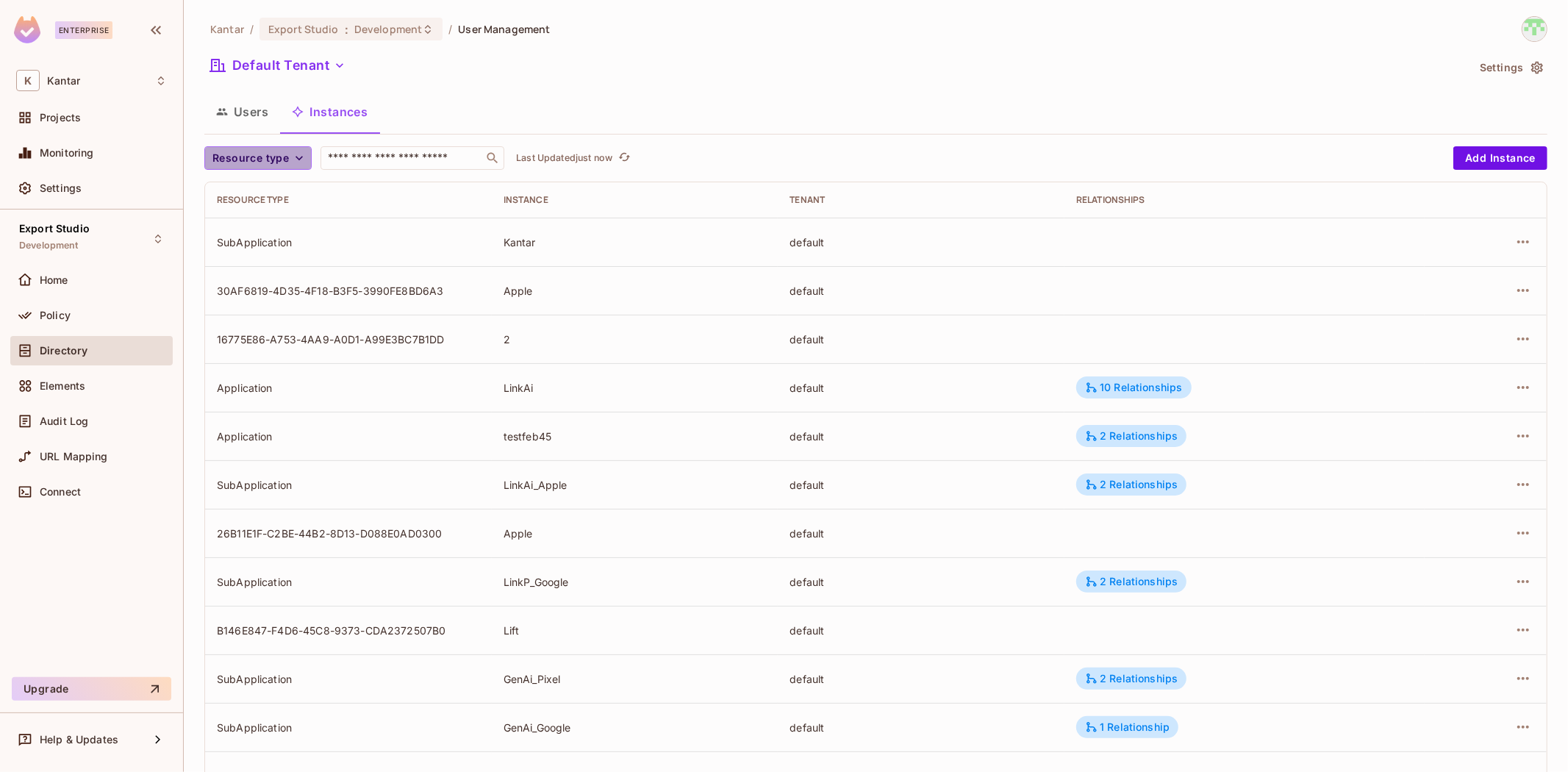
click at [280, 152] on span "Resource type" at bounding box center [251, 158] width 77 height 19
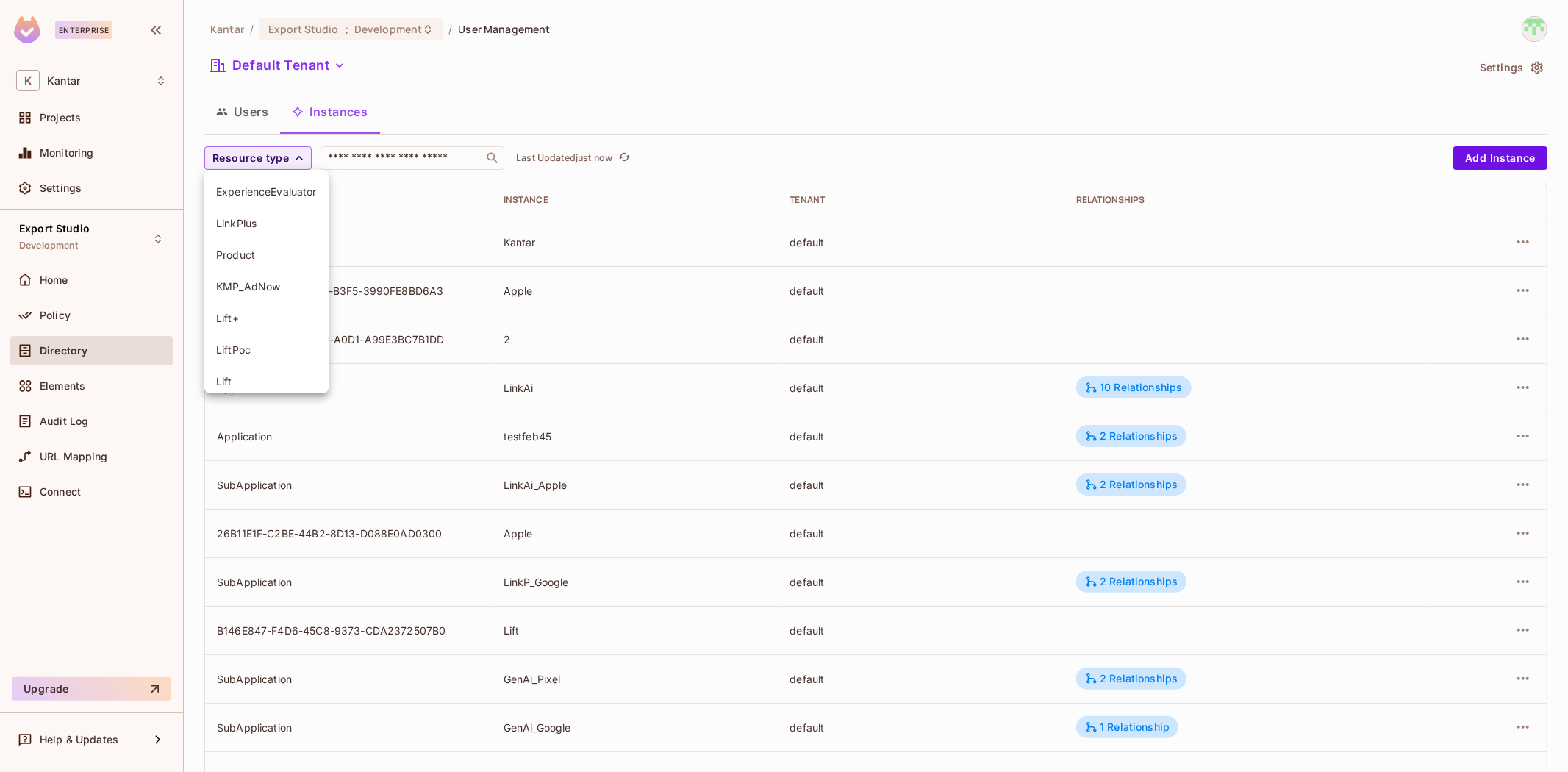
scroll to position [167, 0]
click at [255, 247] on span "Application" at bounding box center [266, 246] width 101 height 14
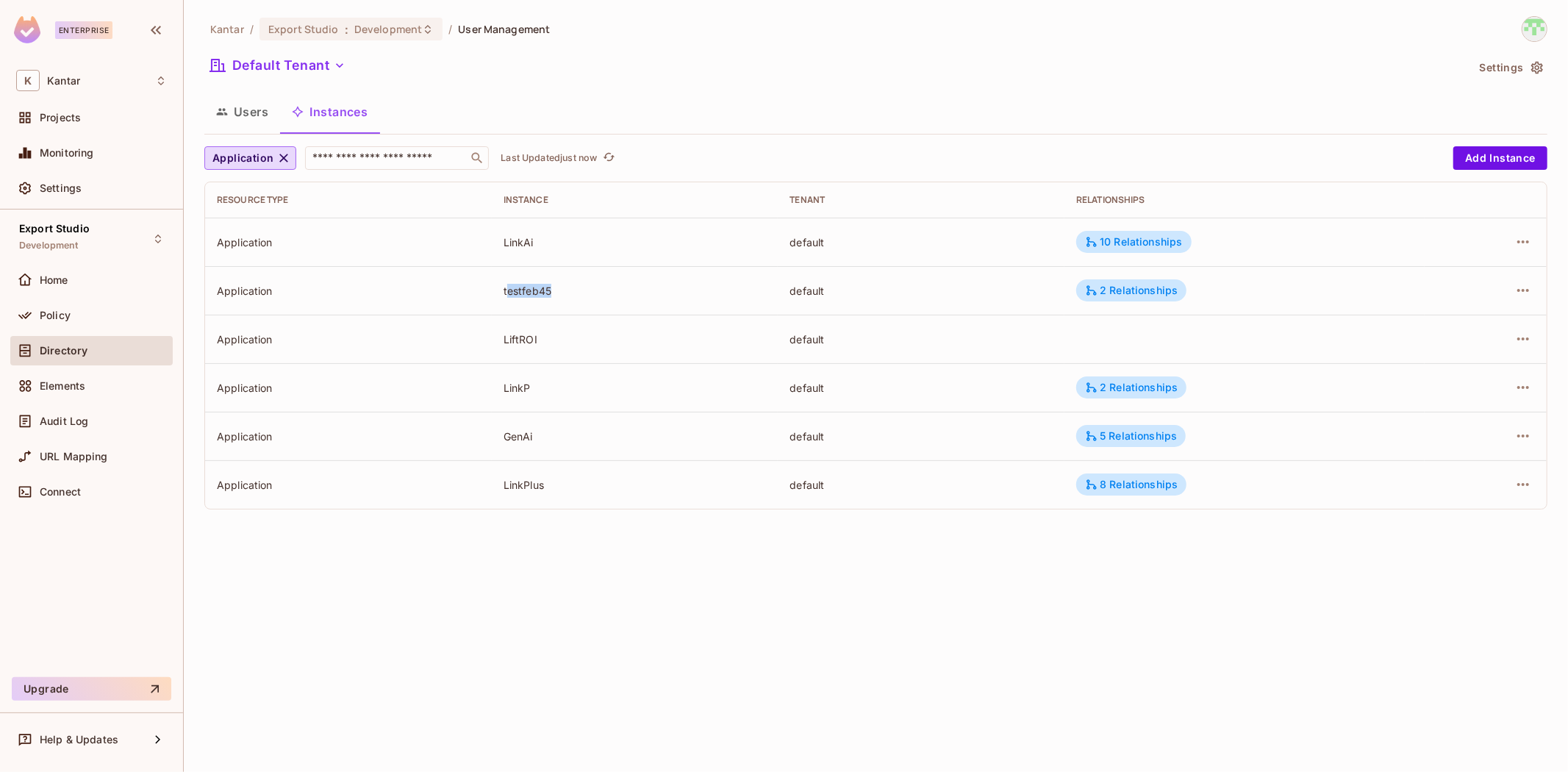
drag, startPoint x: 505, startPoint y: 291, endPoint x: 838, endPoint y: 264, distance: 334.1
click at [589, 292] on div "testfeb45" at bounding box center [635, 291] width 263 height 14
click at [277, 157] on icon "button" at bounding box center [284, 158] width 15 height 15
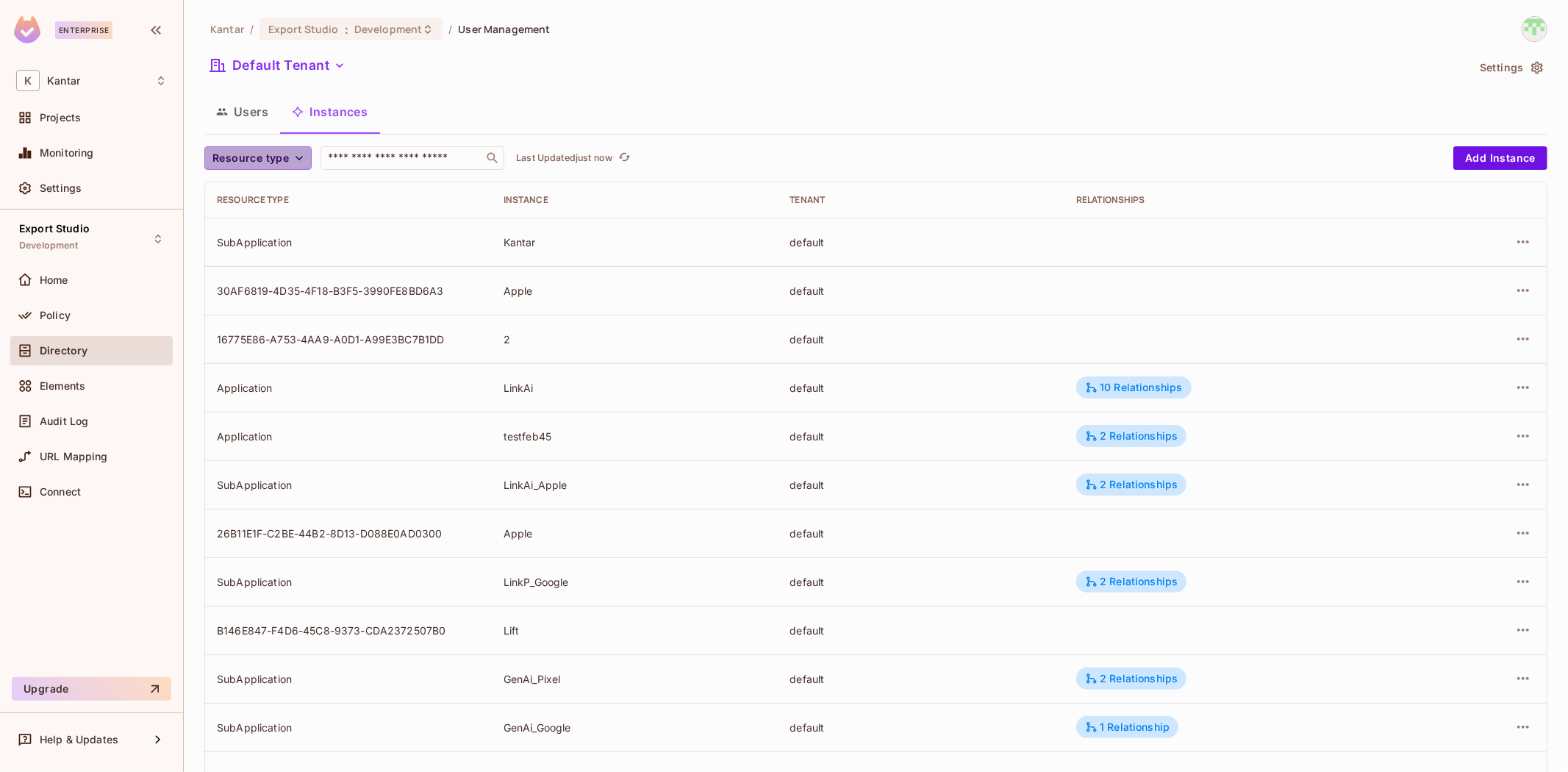
click at [263, 158] on span "Resource type" at bounding box center [251, 158] width 77 height 19
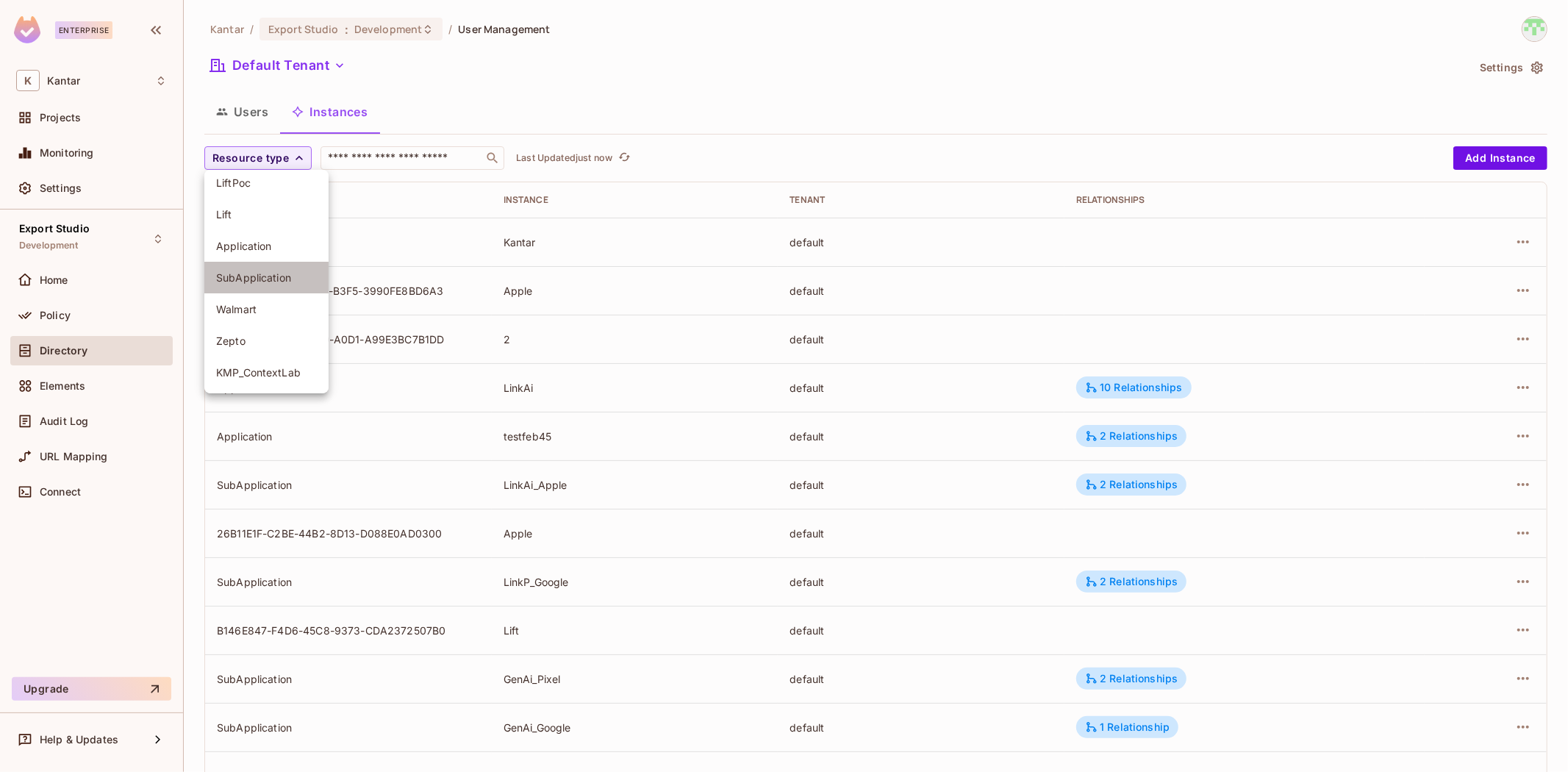
click at [281, 277] on span "SubApplication" at bounding box center [266, 278] width 101 height 14
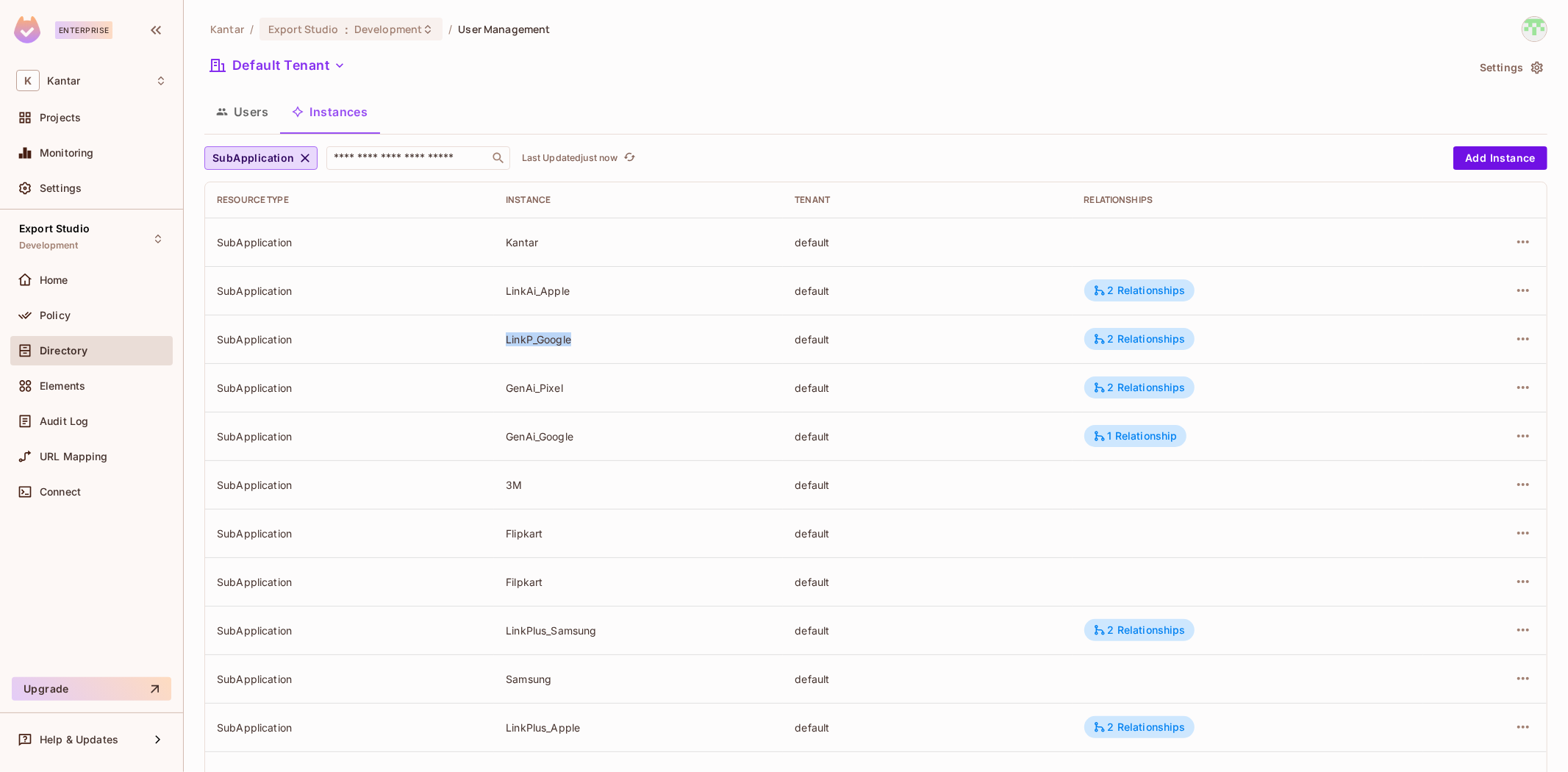
drag, startPoint x: 505, startPoint y: 331, endPoint x: 1121, endPoint y: 307, distance: 616.5
click at [635, 329] on td "LinkP_Google" at bounding box center [638, 339] width 289 height 49
click at [1145, 332] on div "2 Relationships" at bounding box center [1139, 338] width 110 height 22
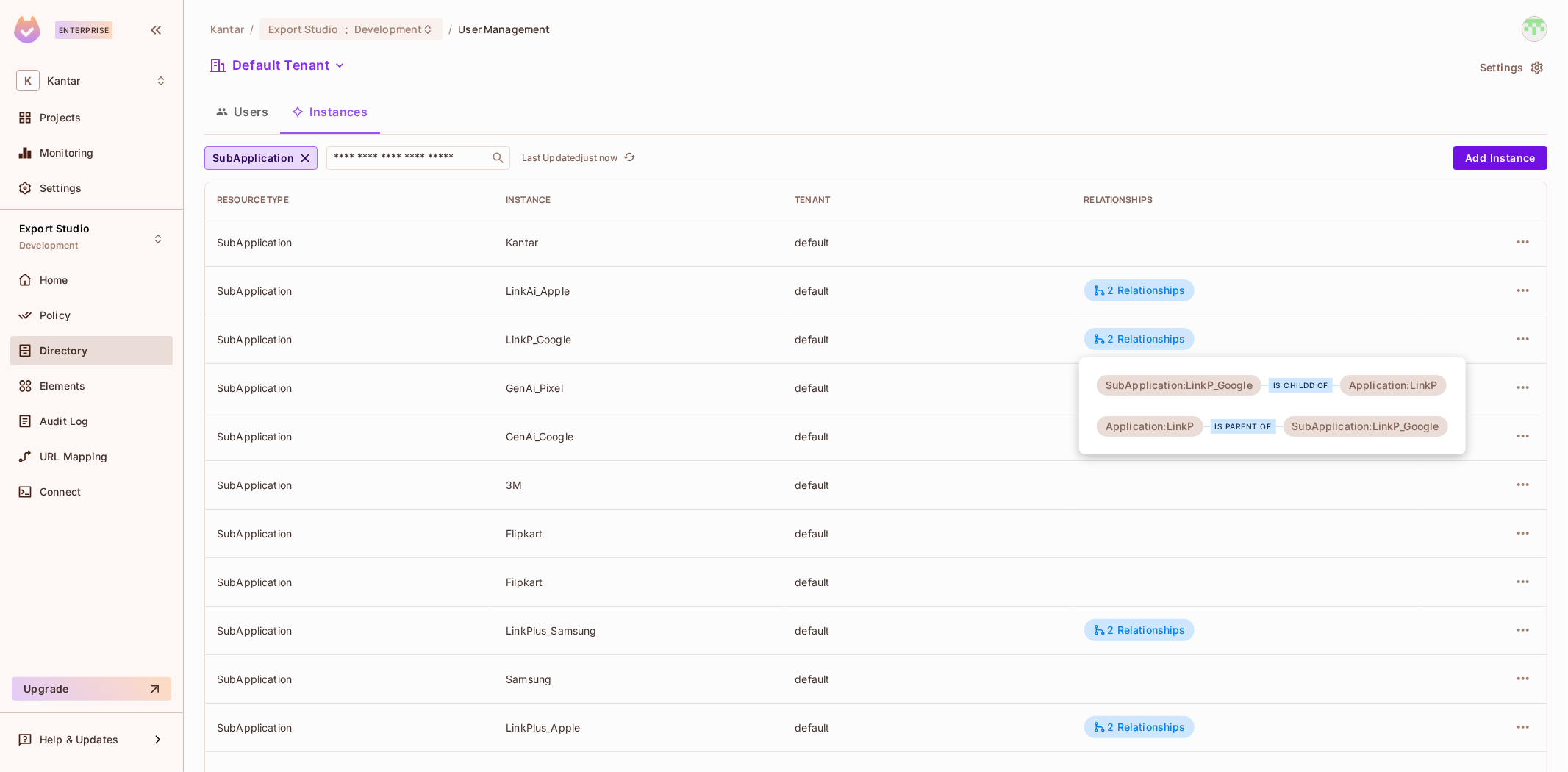
click at [966, 340] on div at bounding box center [784, 386] width 1568 height 772
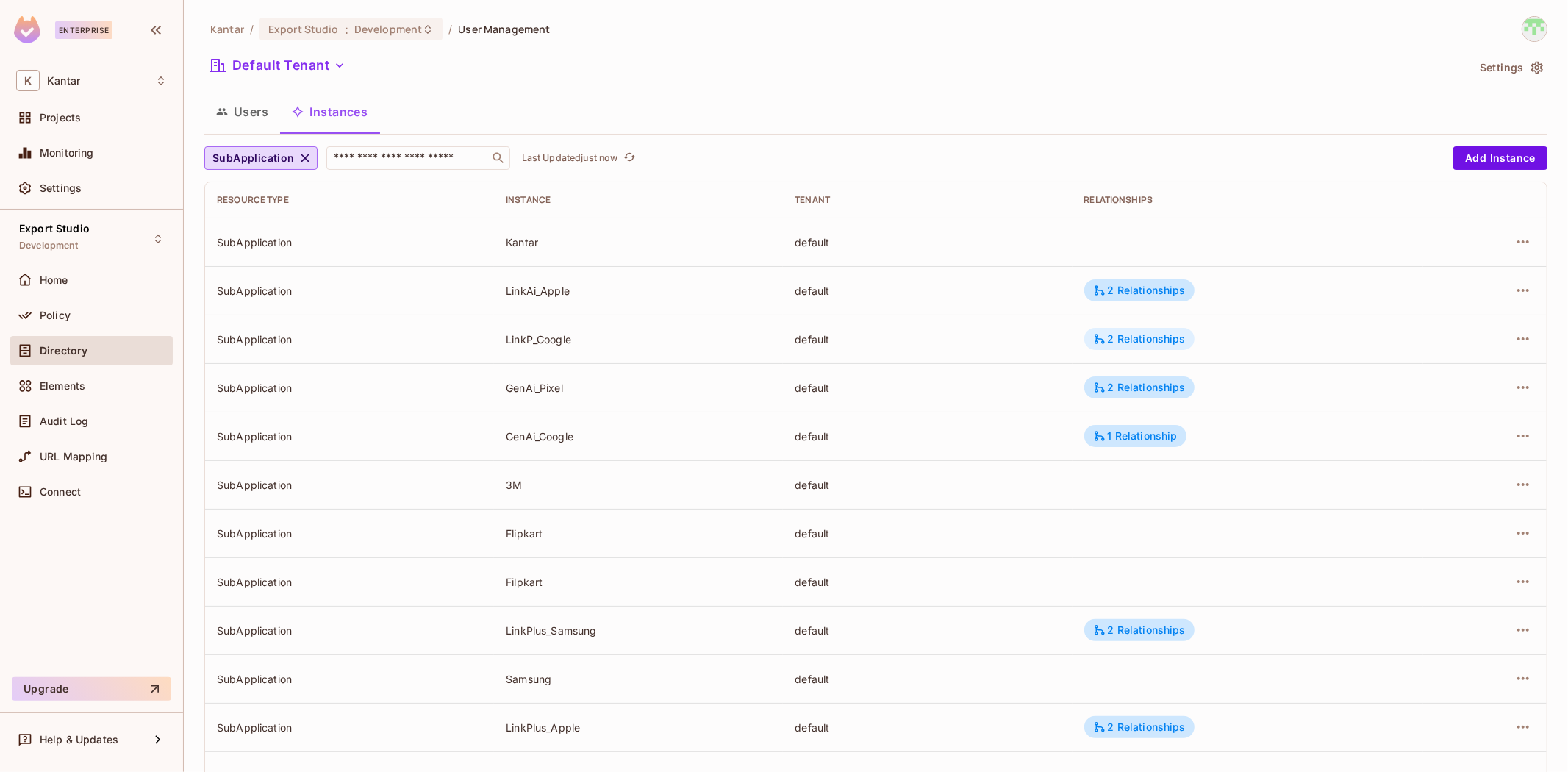
click at [1104, 329] on div "2 Relationships" at bounding box center [1139, 338] width 110 height 22
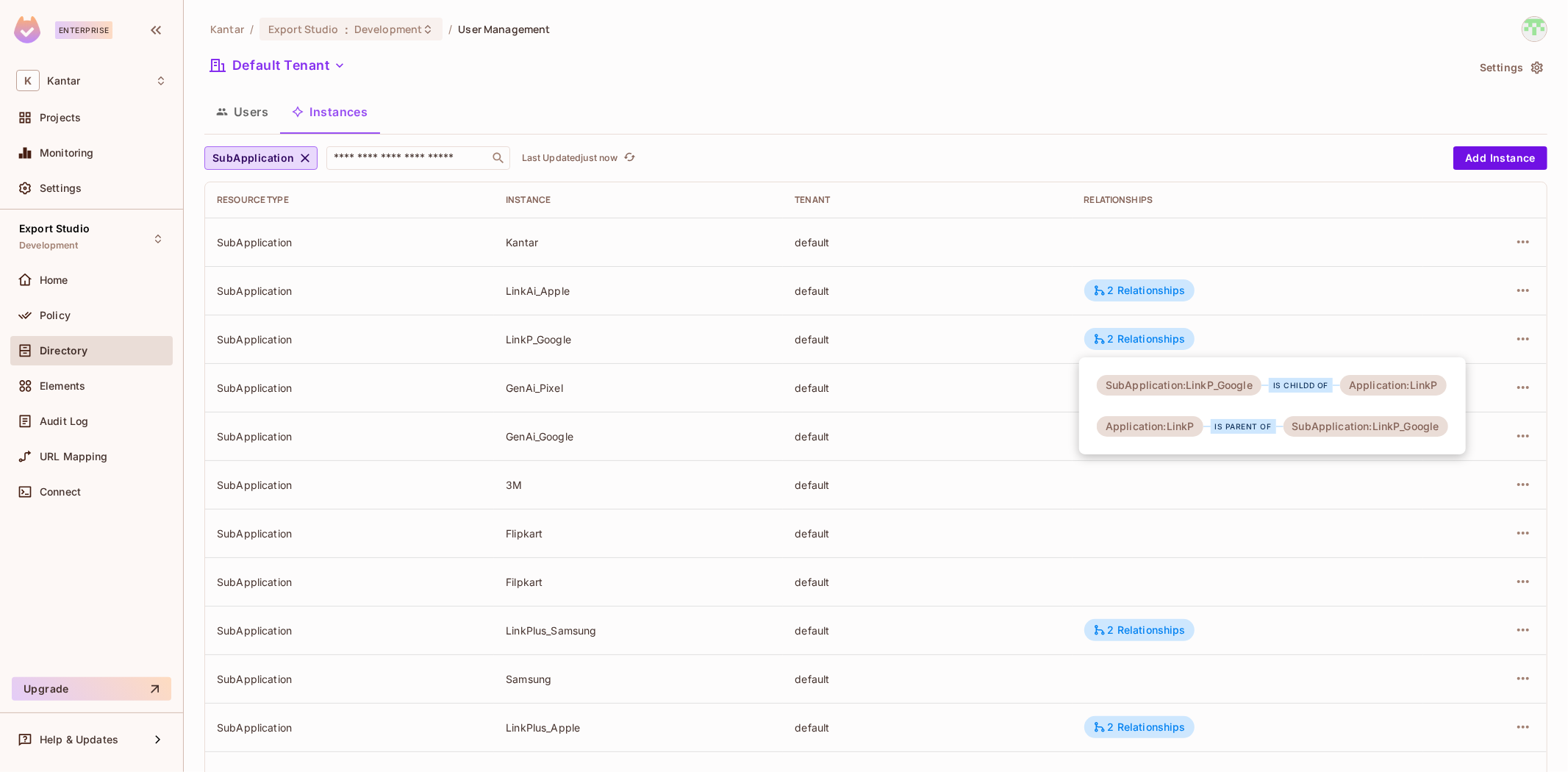
click at [985, 329] on div at bounding box center [784, 386] width 1568 height 772
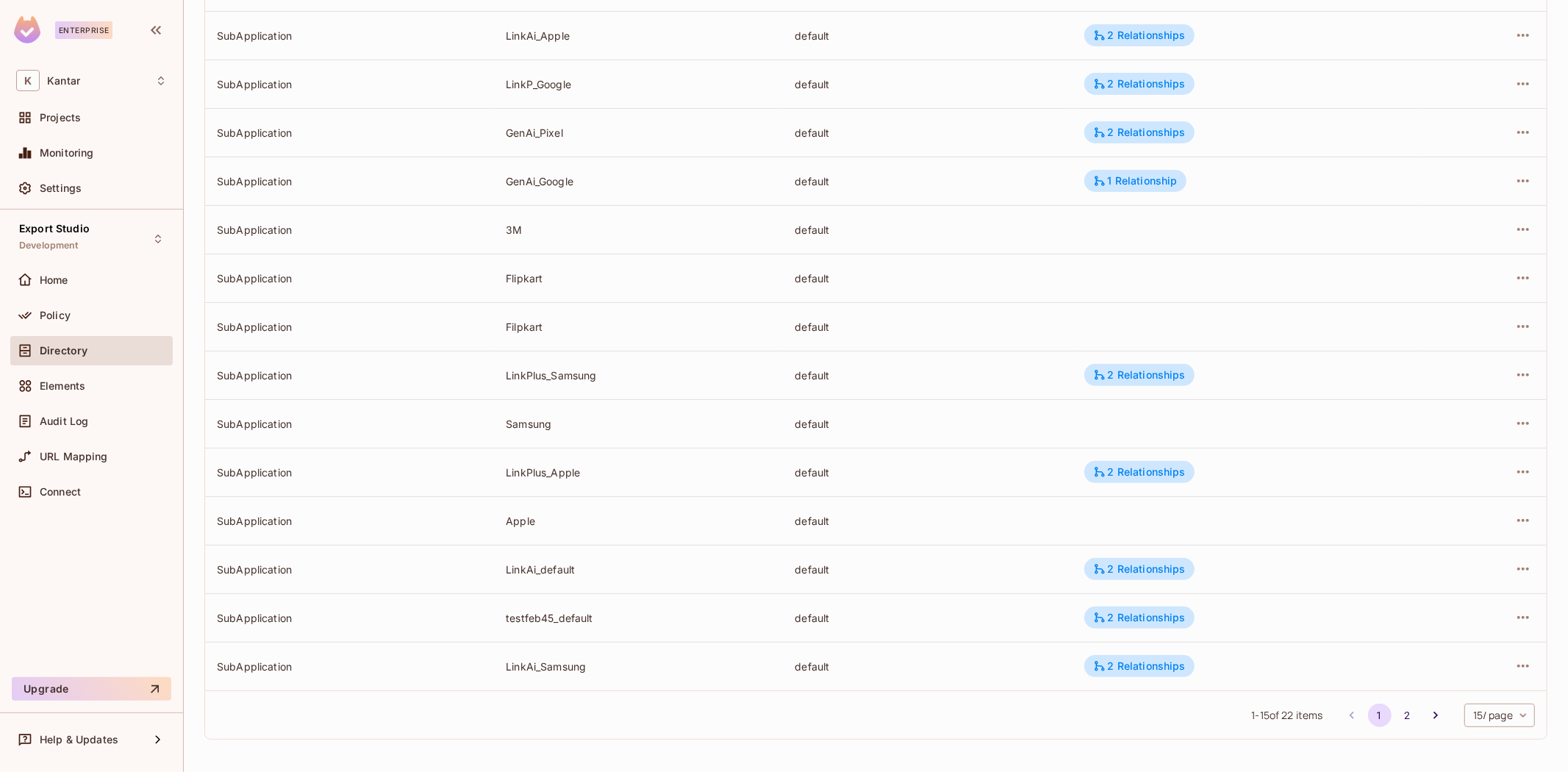
scroll to position [0, 0]
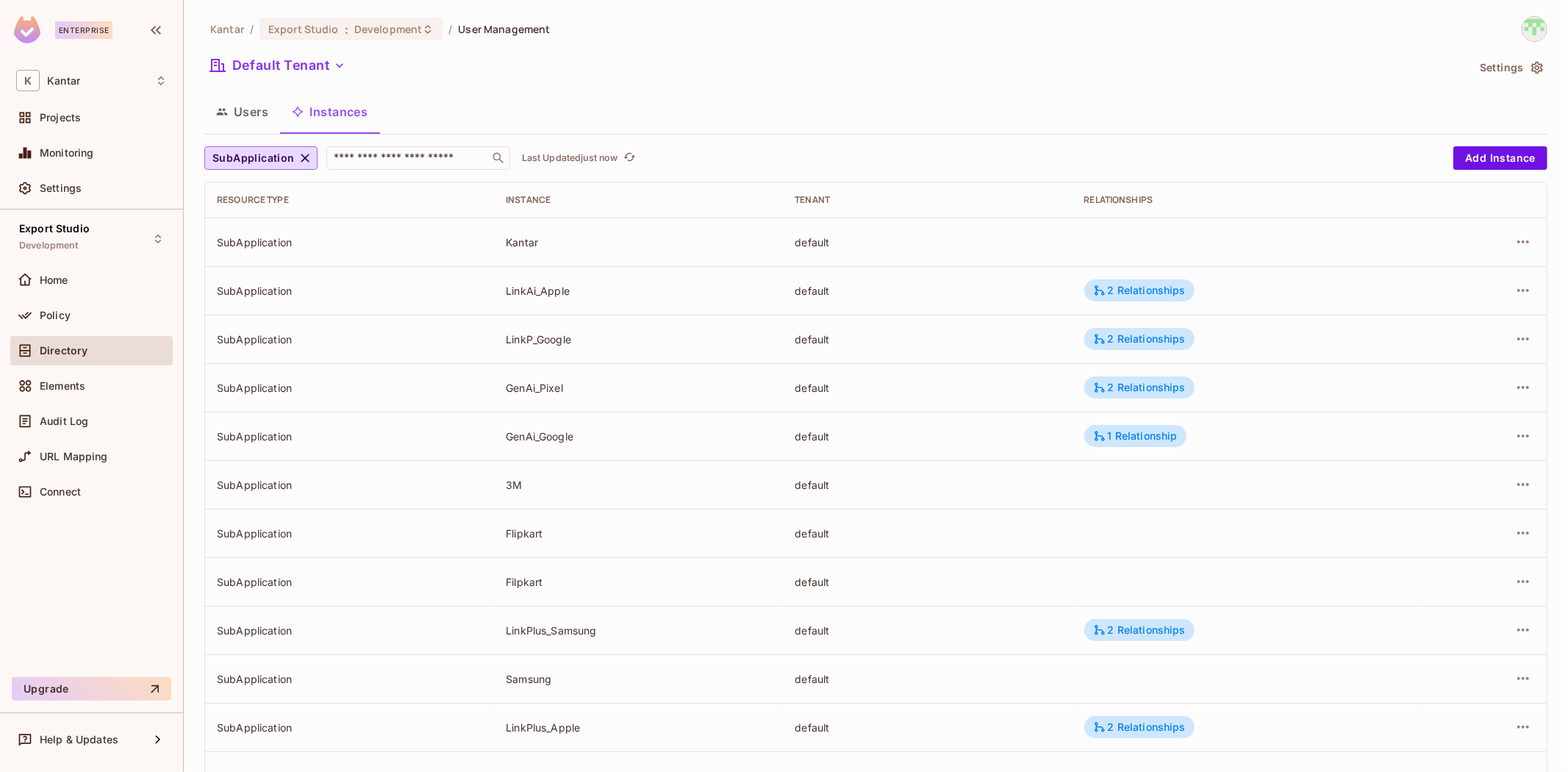
click at [620, 96] on div "Users Instances" at bounding box center [876, 111] width 1343 height 37
click at [693, 100] on div "Users Instances" at bounding box center [876, 111] width 1343 height 37
